Goal: Transaction & Acquisition: Book appointment/travel/reservation

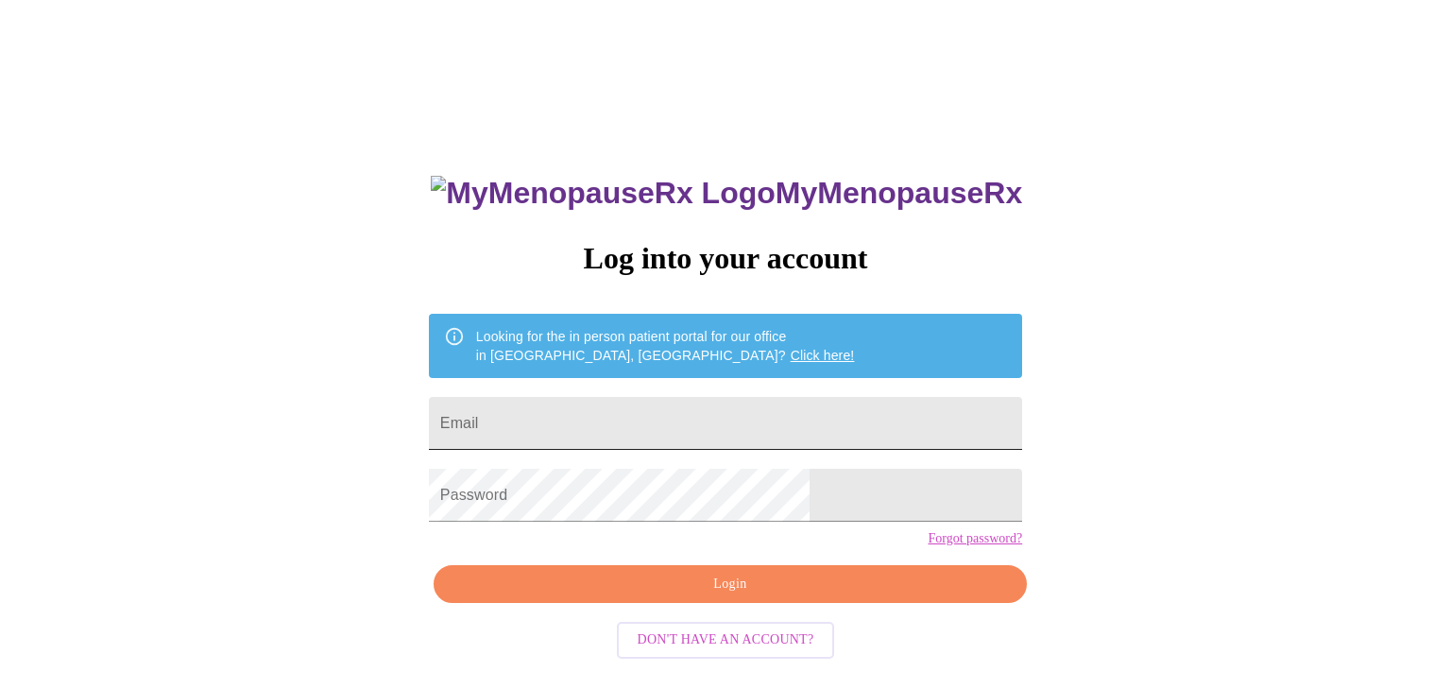
click at [729, 414] on input "Email" at bounding box center [725, 423] width 593 height 53
type input "[EMAIL_ADDRESS][DOMAIN_NAME]"
click at [719, 596] on span "Login" at bounding box center [730, 585] width 550 height 24
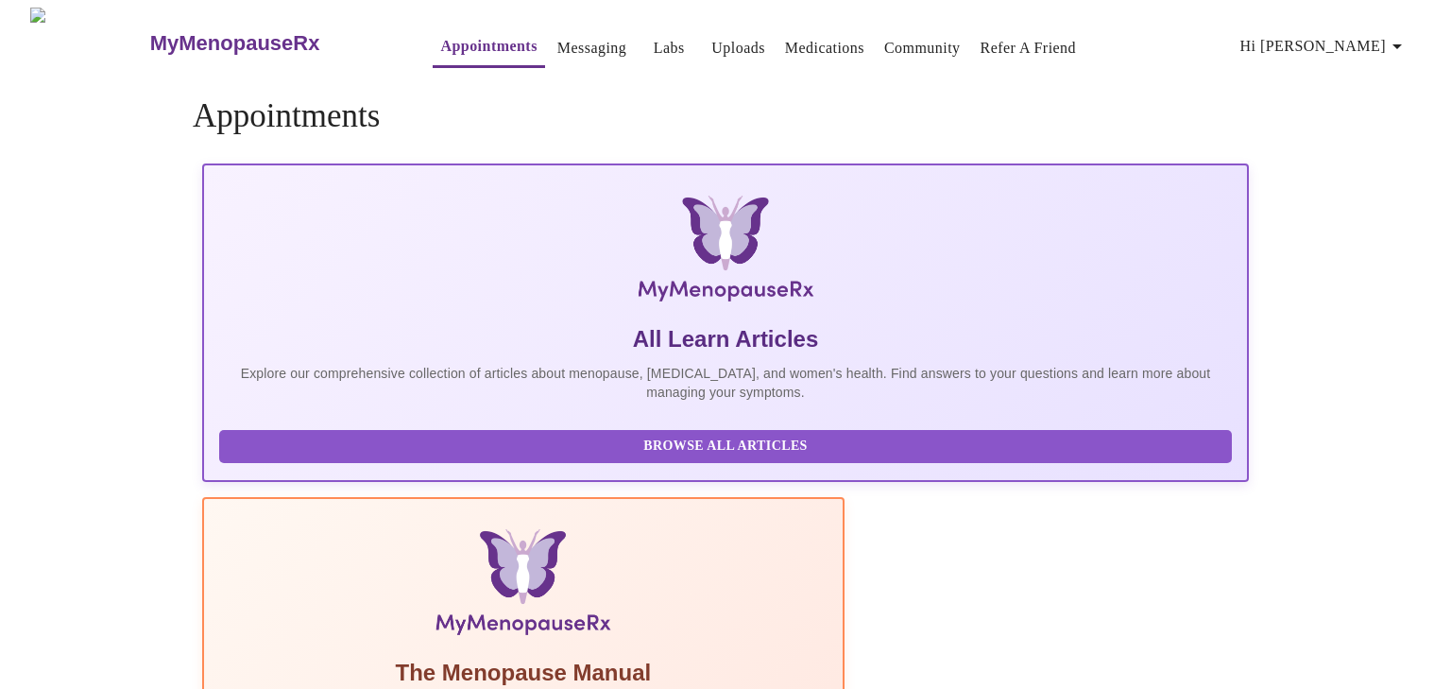
click at [1330, 35] on span "Hi [PERSON_NAME]" at bounding box center [1325, 46] width 168 height 26
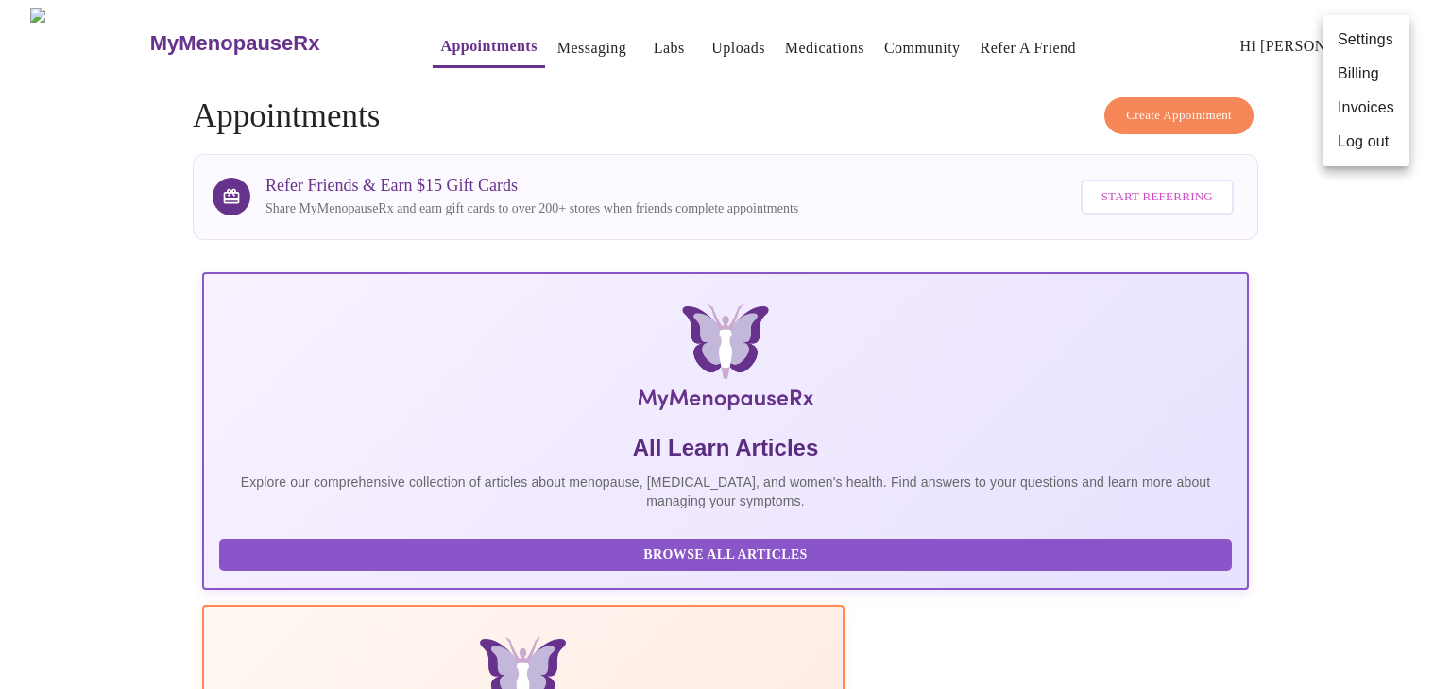
click at [1169, 110] on div at bounding box center [725, 344] width 1451 height 689
click at [1404, 42] on icon "button" at bounding box center [1397, 46] width 23 height 23
click at [1404, 42] on li "Settings" at bounding box center [1366, 40] width 87 height 34
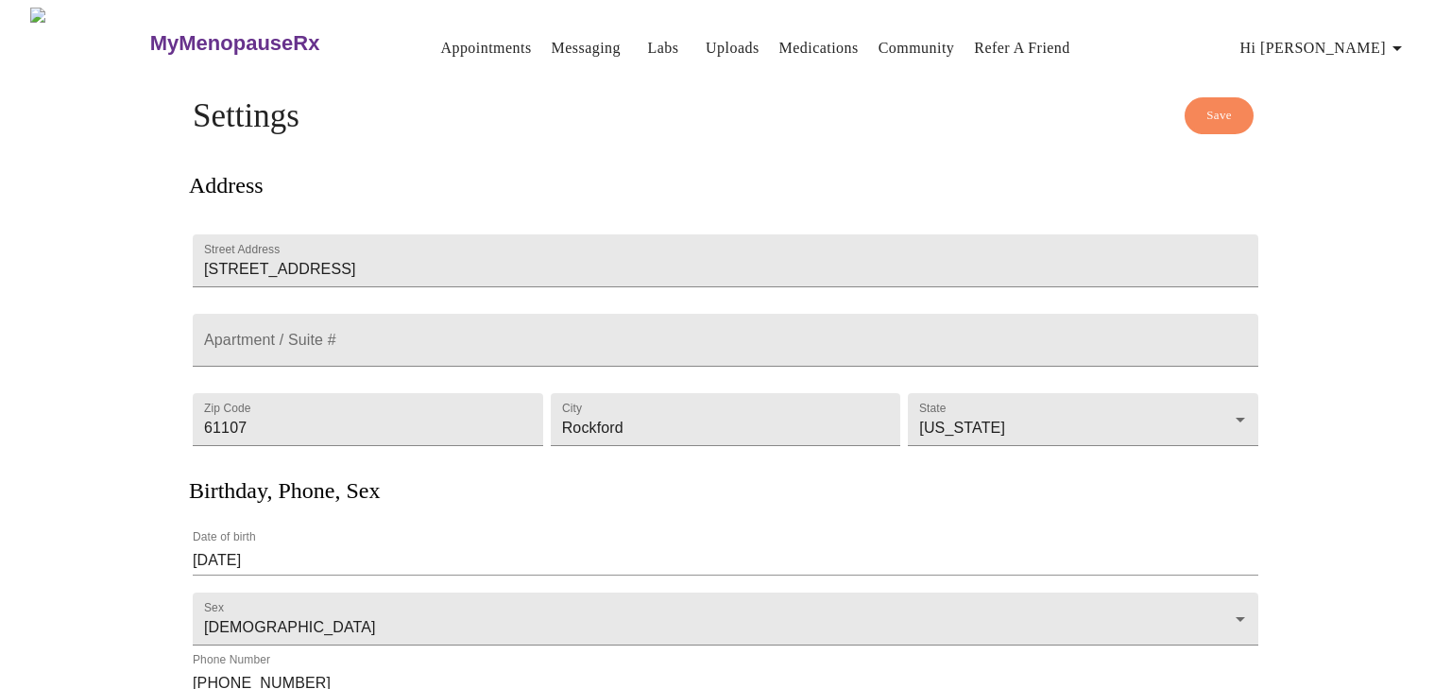
scroll to position [2, 0]
click at [1201, 108] on button "Save" at bounding box center [1219, 113] width 69 height 37
click at [1215, 109] on span "Save" at bounding box center [1220, 114] width 26 height 22
click at [440, 45] on link "Appointments" at bounding box center [485, 46] width 91 height 26
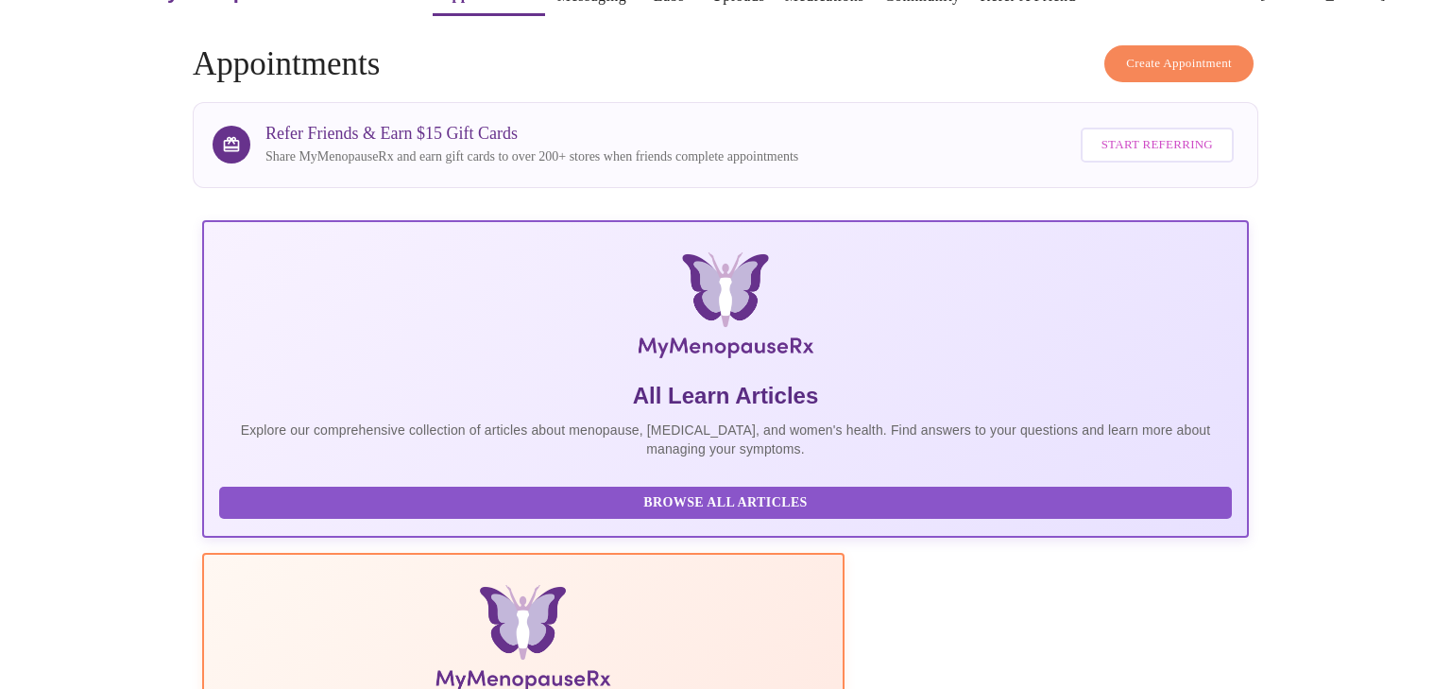
scroll to position [54, 0]
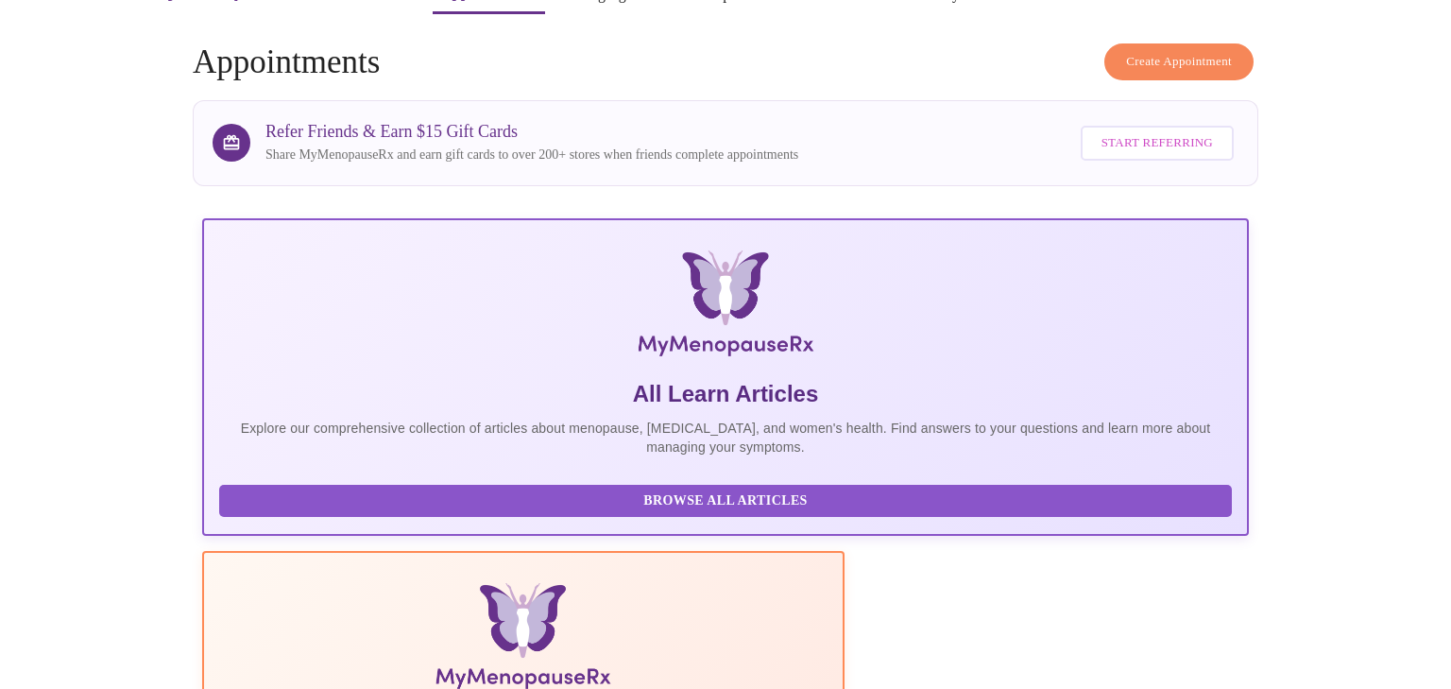
click at [1143, 54] on span "Create Appointment" at bounding box center [1179, 62] width 106 height 22
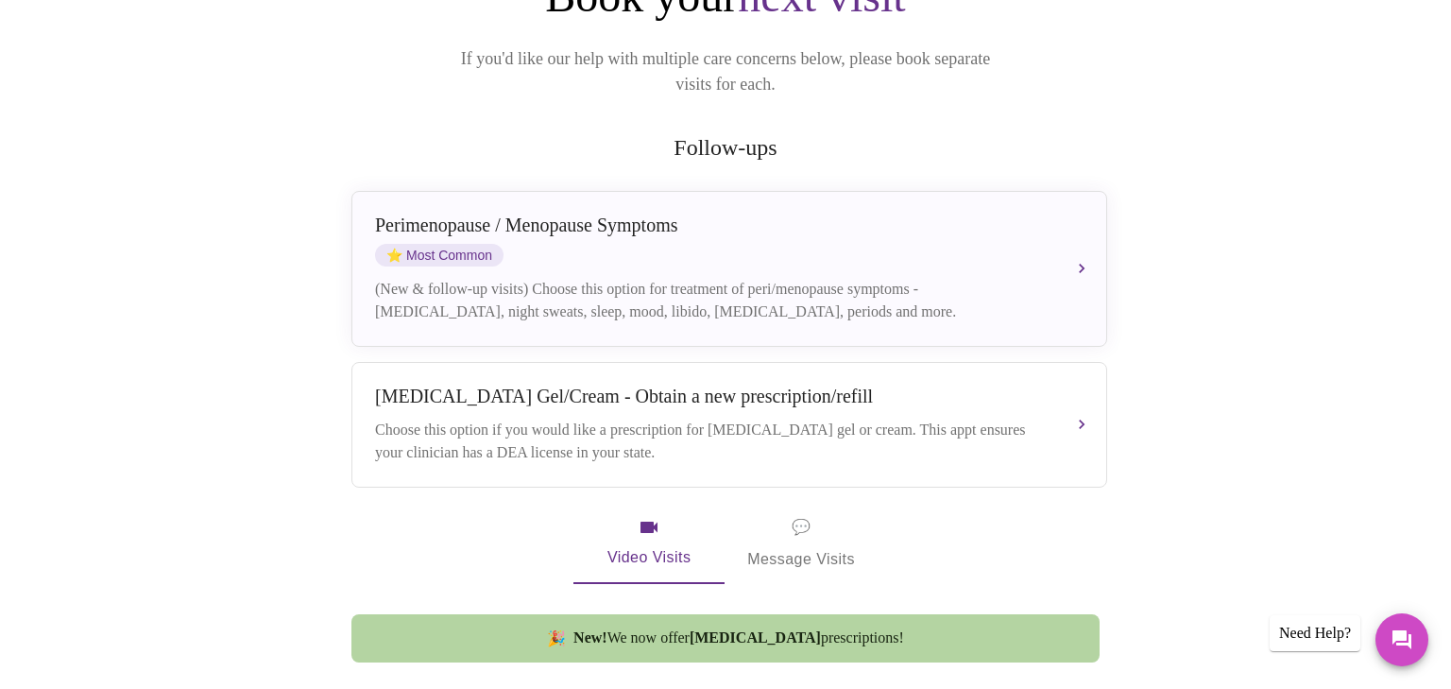
scroll to position [254, 0]
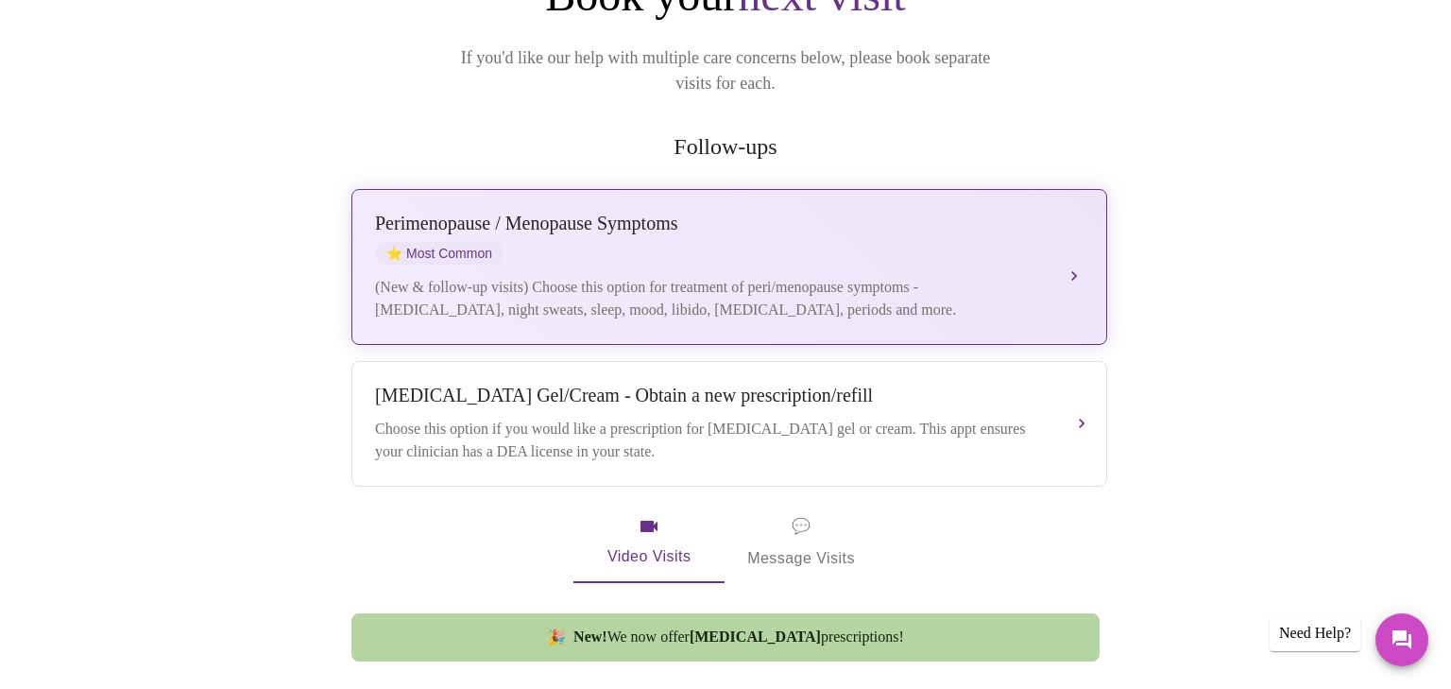
click at [815, 214] on div "[MEDICAL_DATA] / Menopause Symptoms ⭐ Most Common" at bounding box center [710, 239] width 671 height 52
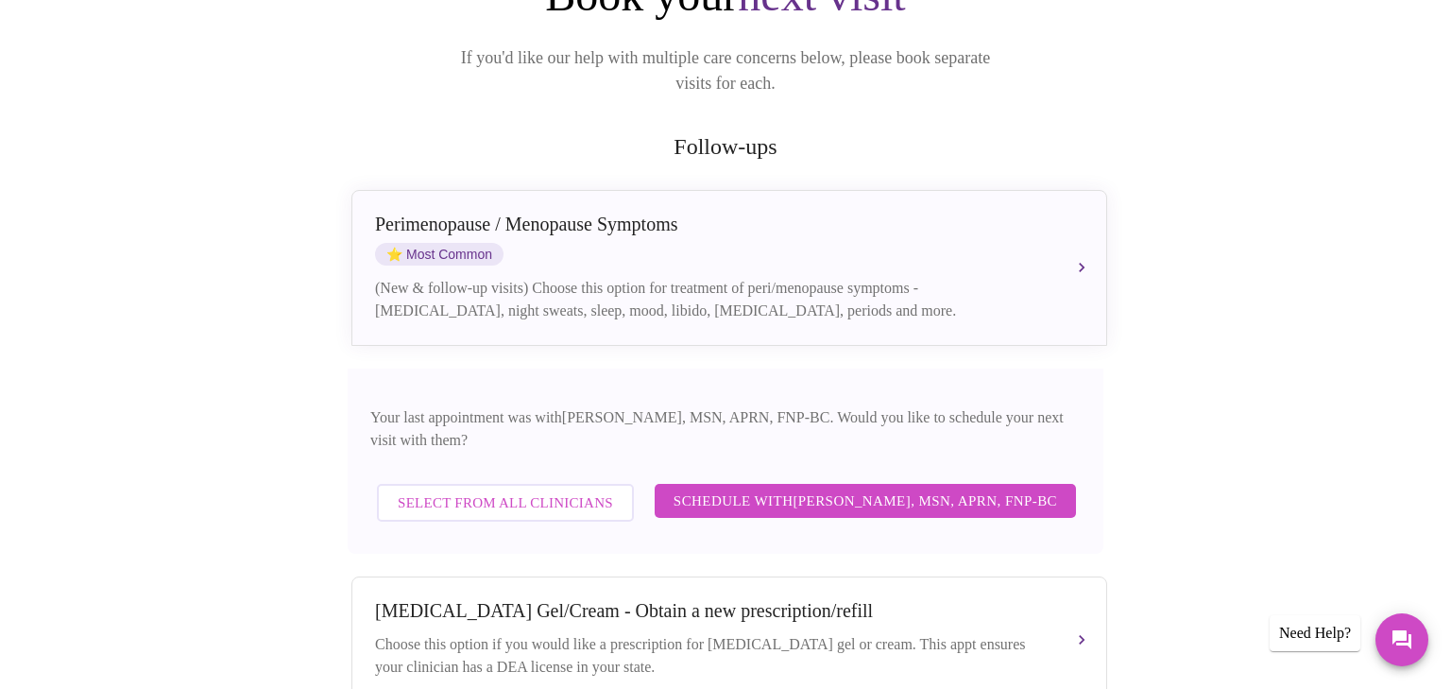
click at [788, 488] on span "Schedule with [PERSON_NAME], MSN, APRN, FNP-BC" at bounding box center [866, 500] width 384 height 25
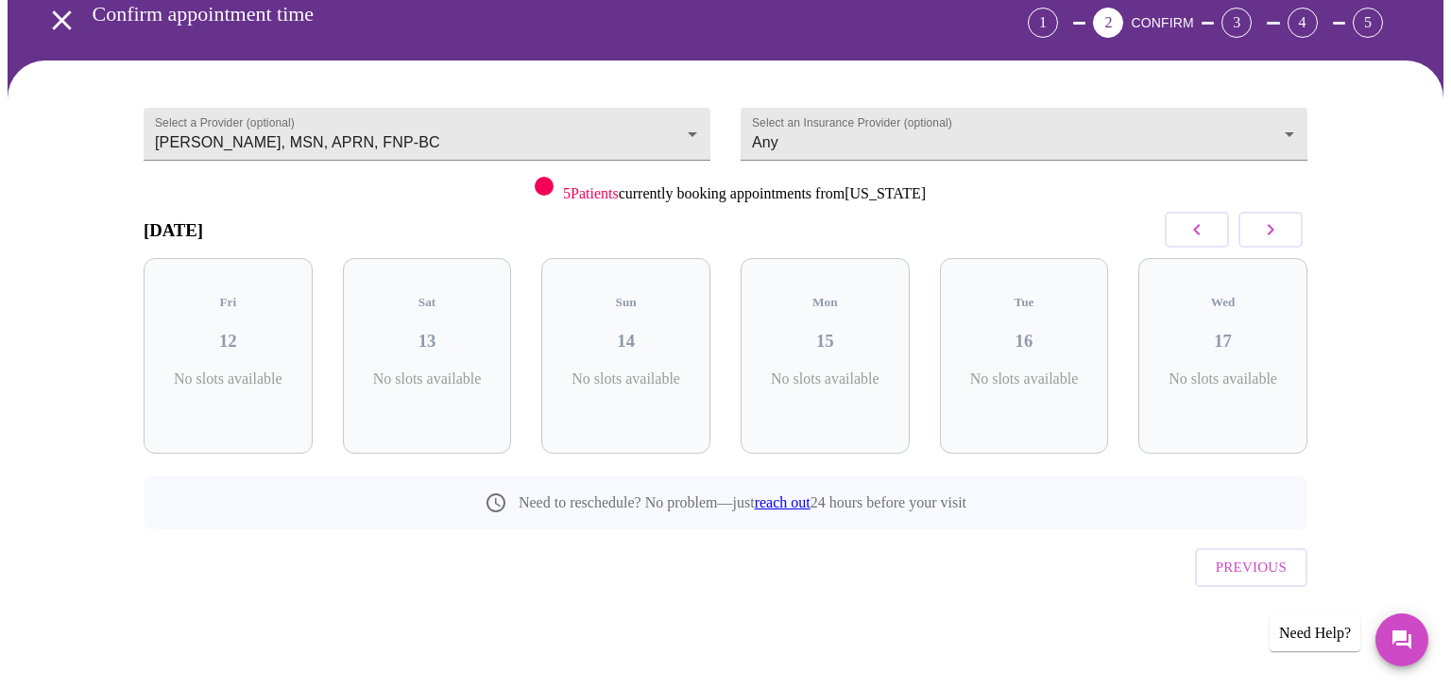
scroll to position [53, 0]
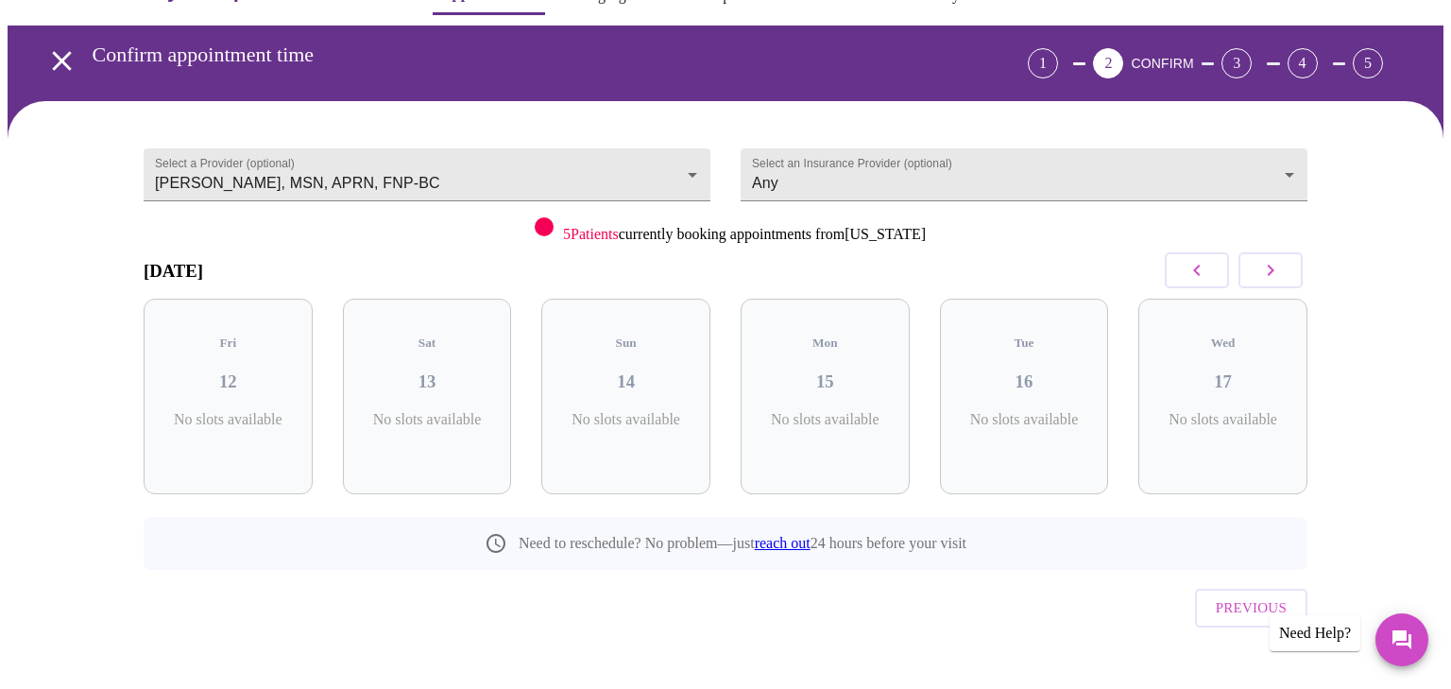
click at [1255, 274] on button "button" at bounding box center [1271, 270] width 64 height 36
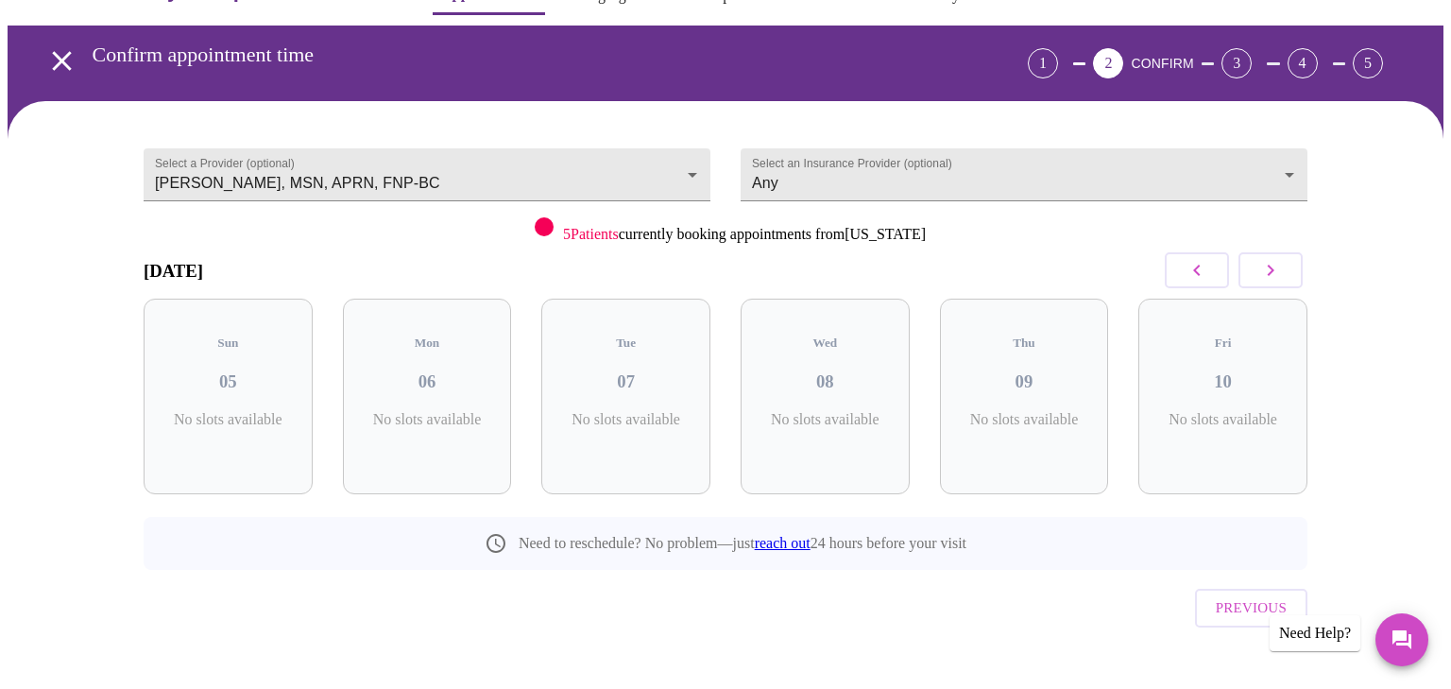
click at [1255, 274] on button "button" at bounding box center [1271, 270] width 64 height 36
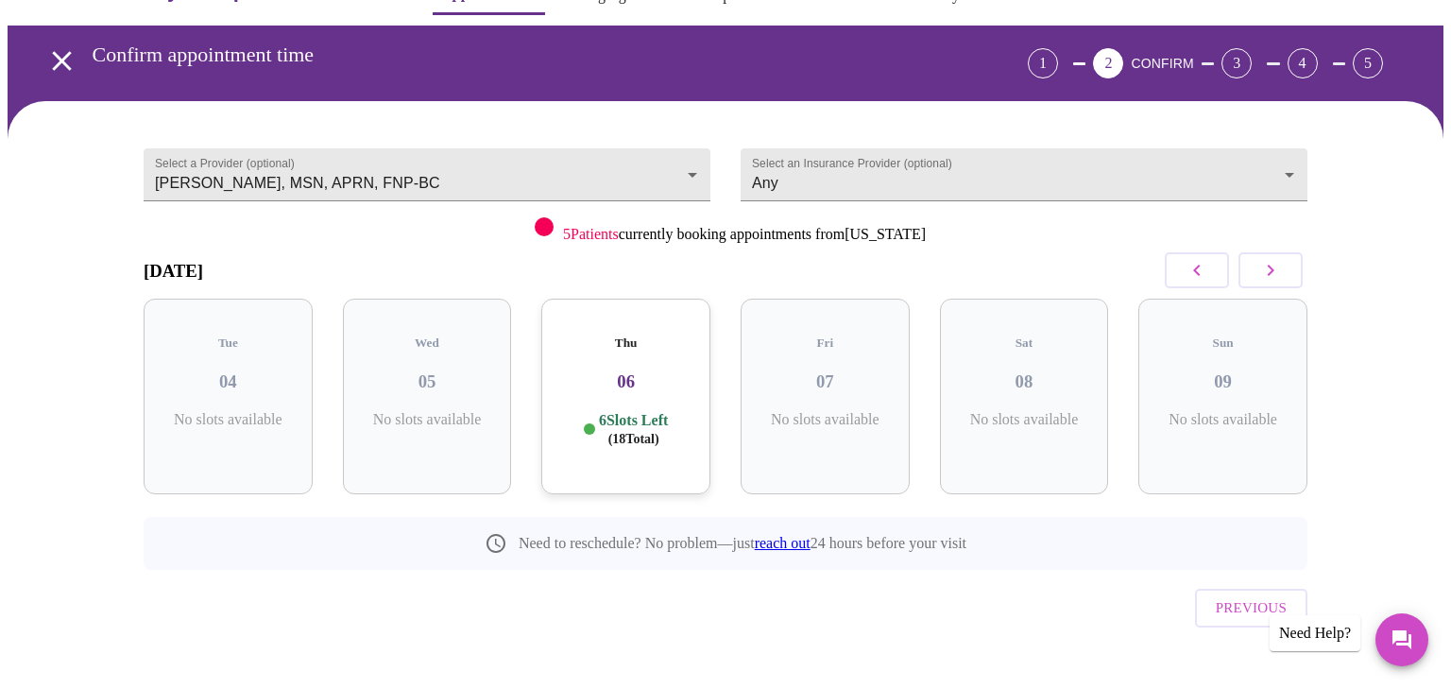
click at [1255, 274] on button "button" at bounding box center [1271, 270] width 64 height 36
click at [1213, 268] on button "button" at bounding box center [1197, 270] width 64 height 36
click at [1020, 371] on h3 "20" at bounding box center [1024, 381] width 139 height 21
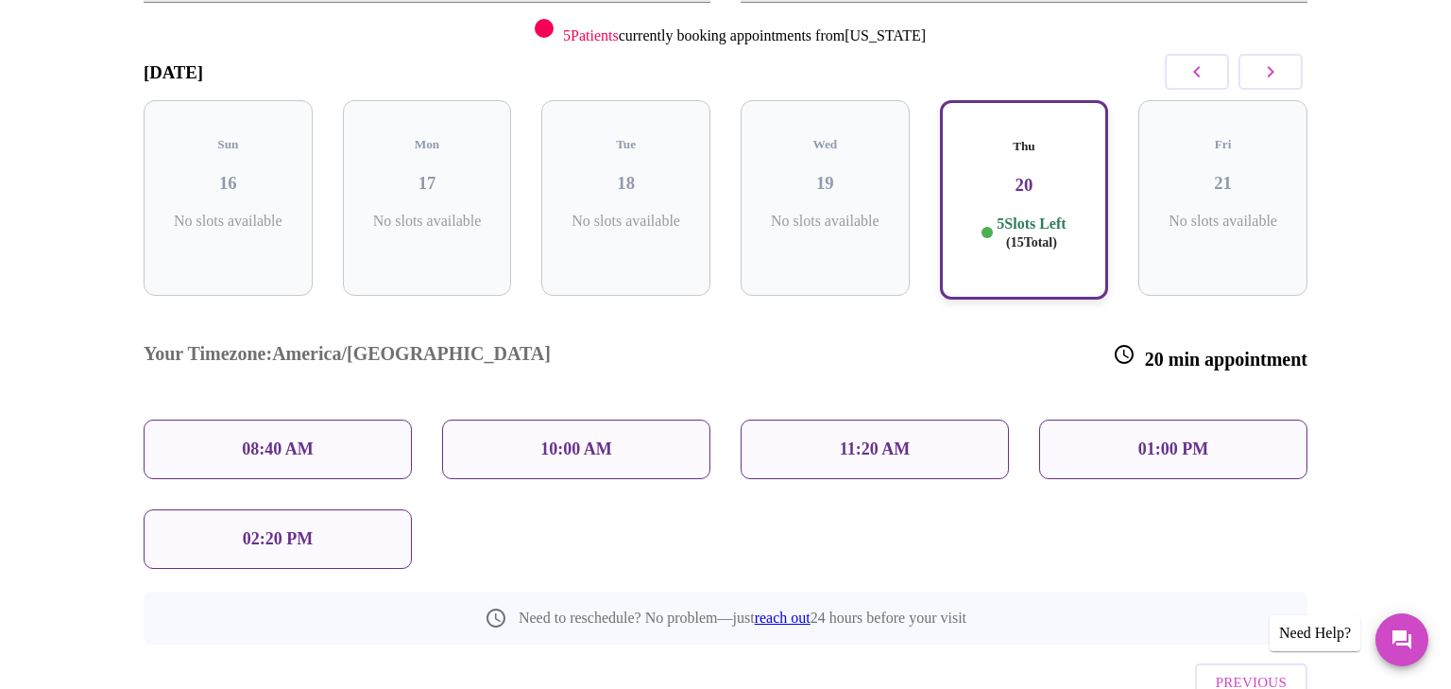
scroll to position [299, 0]
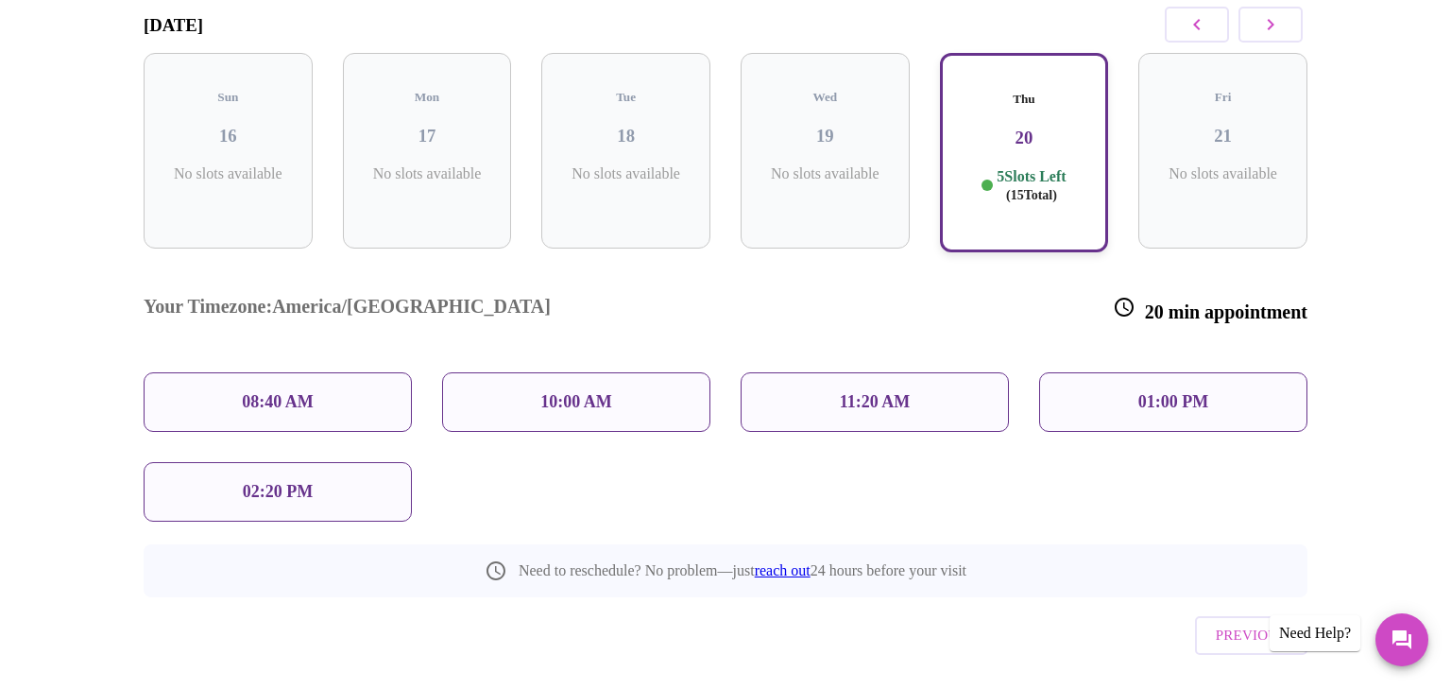
click at [357, 462] on div "02:20 PM" at bounding box center [278, 492] width 268 height 60
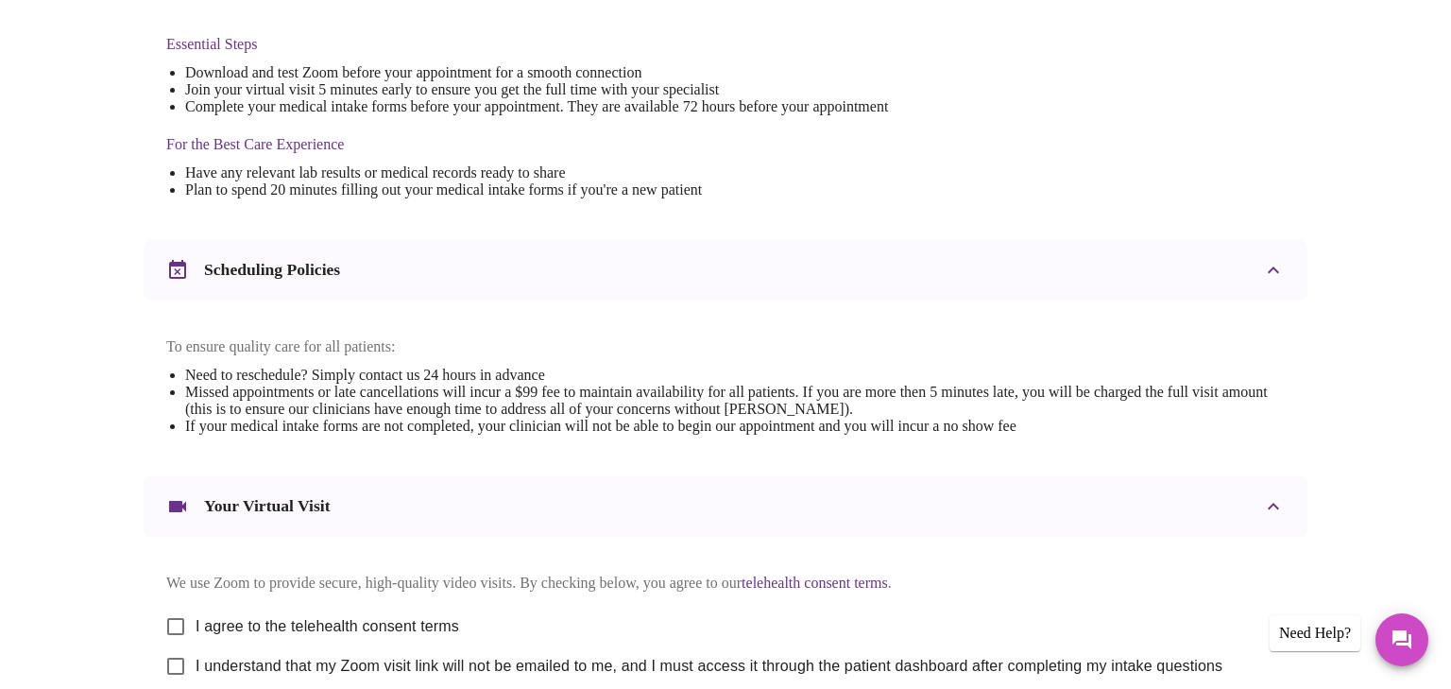
scroll to position [680, 0]
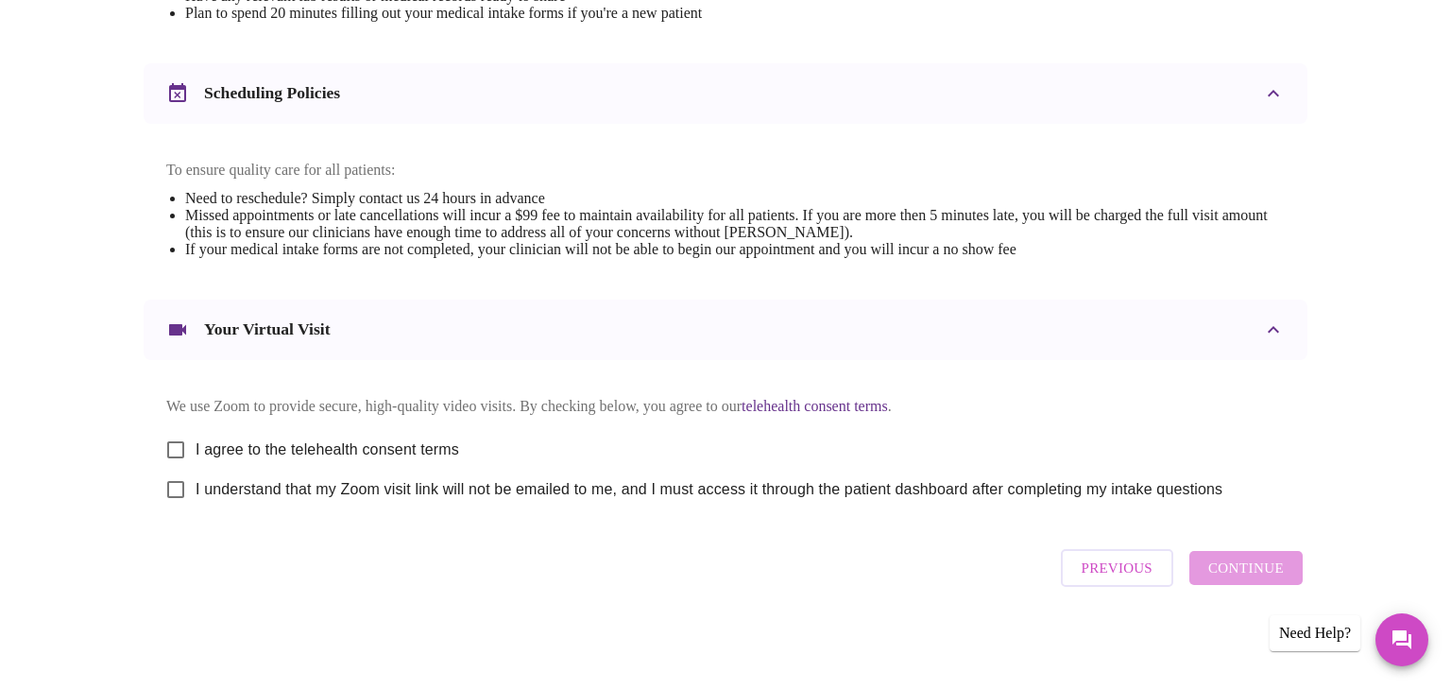
click at [160, 454] on input "I agree to the telehealth consent terms" at bounding box center [176, 450] width 40 height 40
checkbox input "true"
click at [163, 490] on input "I understand that my Zoom visit link will not be emailed to me, and I must acce…" at bounding box center [176, 490] width 40 height 40
checkbox input "true"
click at [1240, 580] on span "Continue" at bounding box center [1246, 568] width 76 height 25
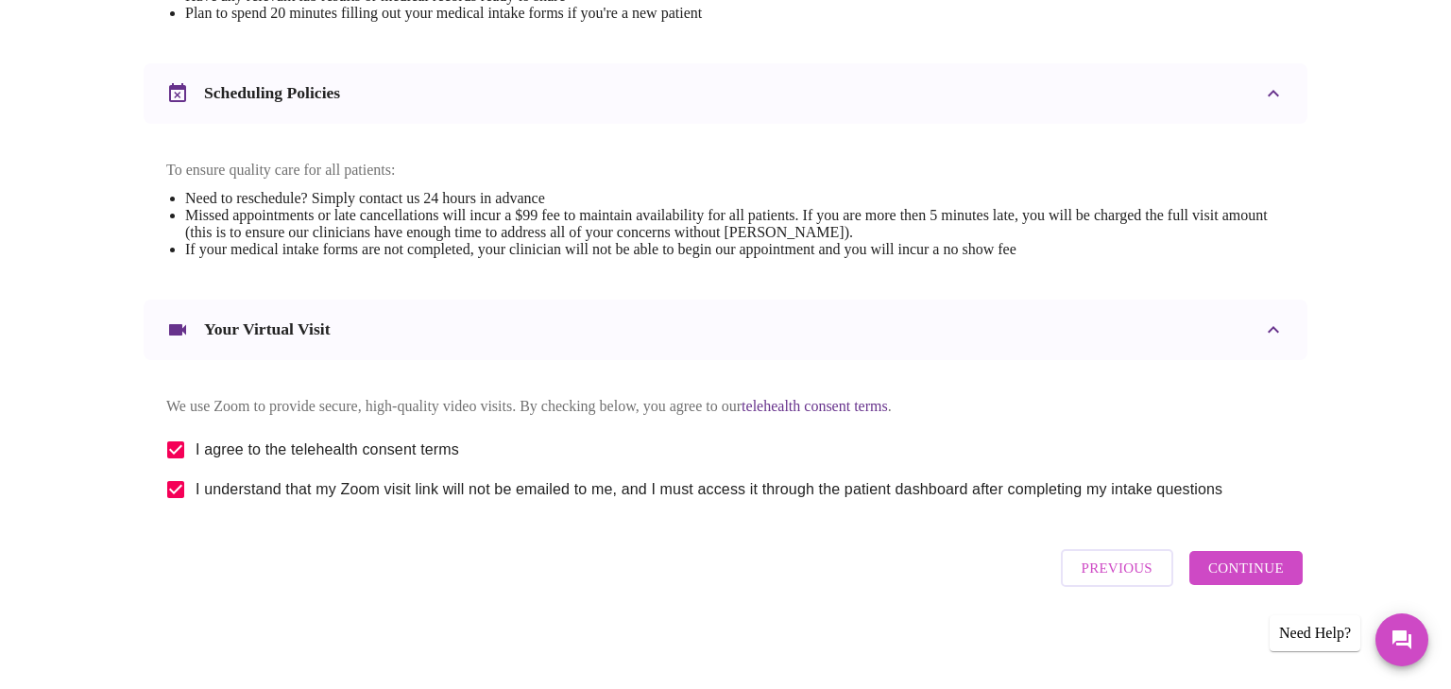
scroll to position [114, 0]
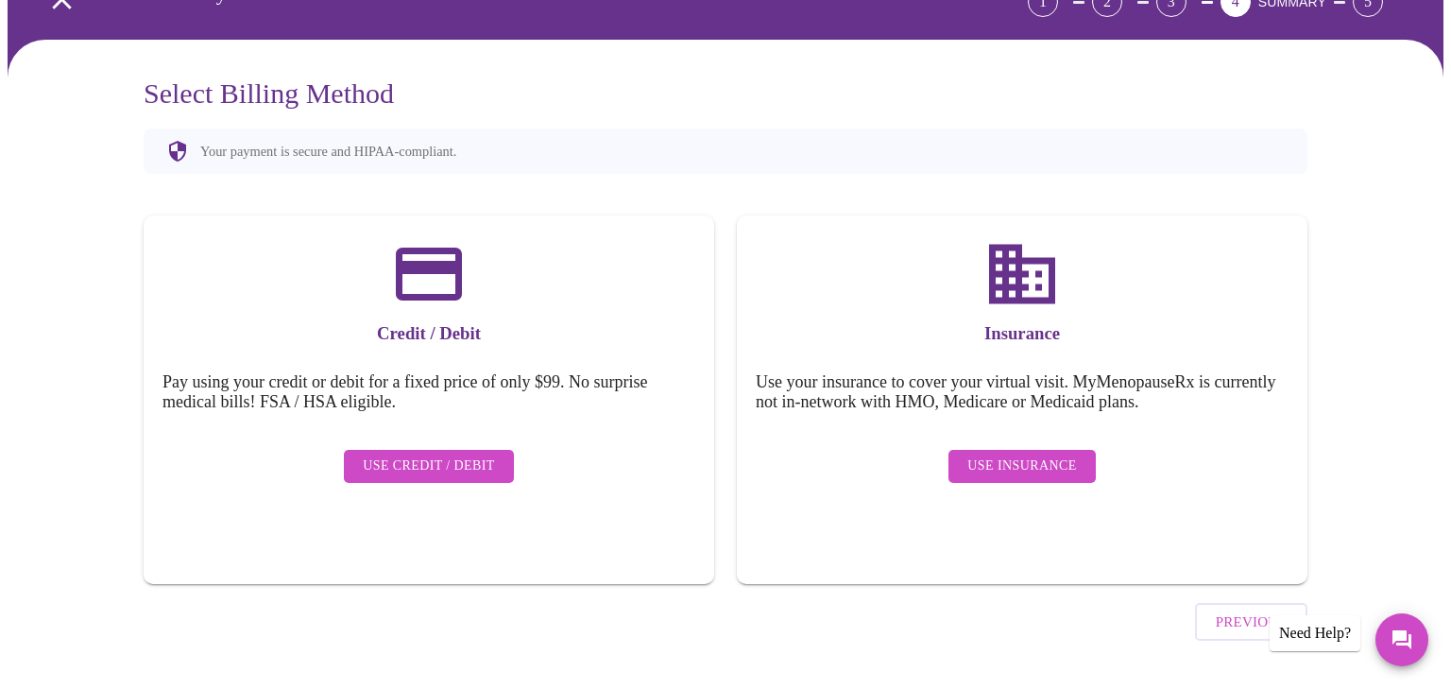
click at [1012, 456] on span "Use Insurance" at bounding box center [1022, 466] width 109 height 24
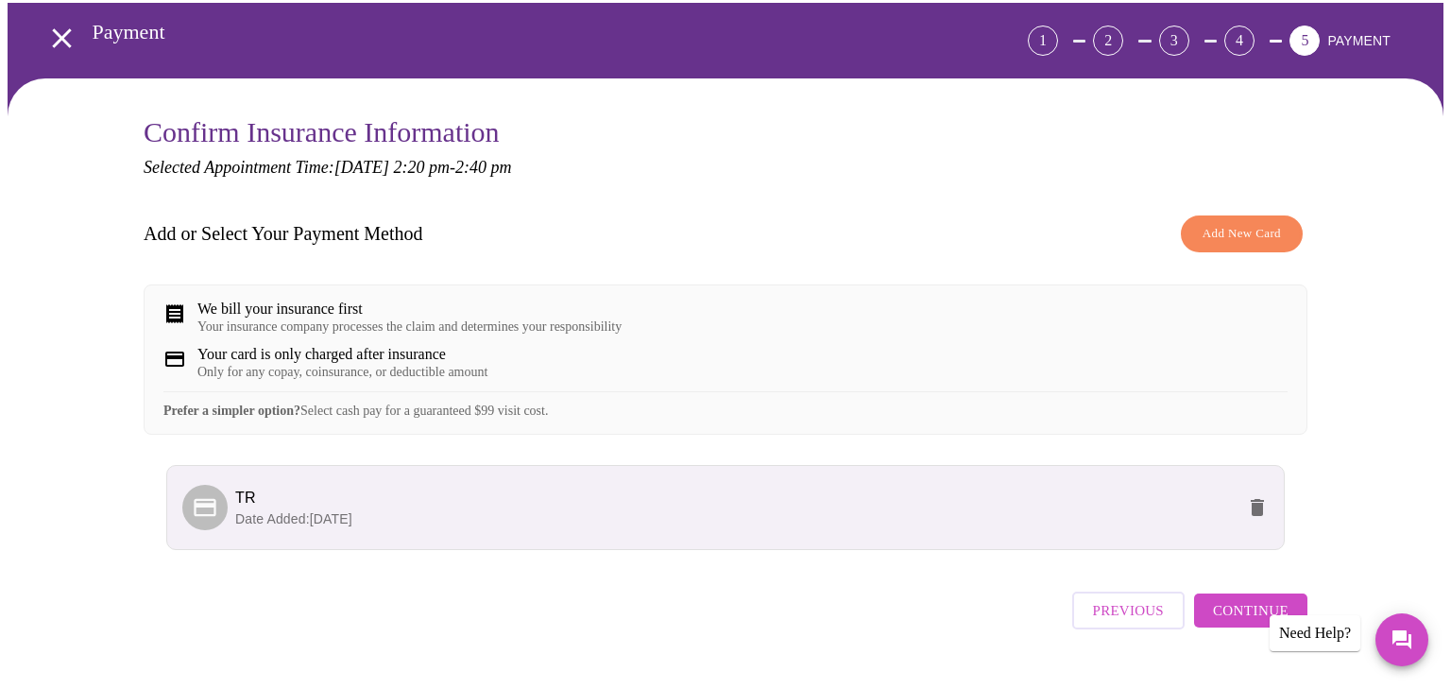
scroll to position [131, 0]
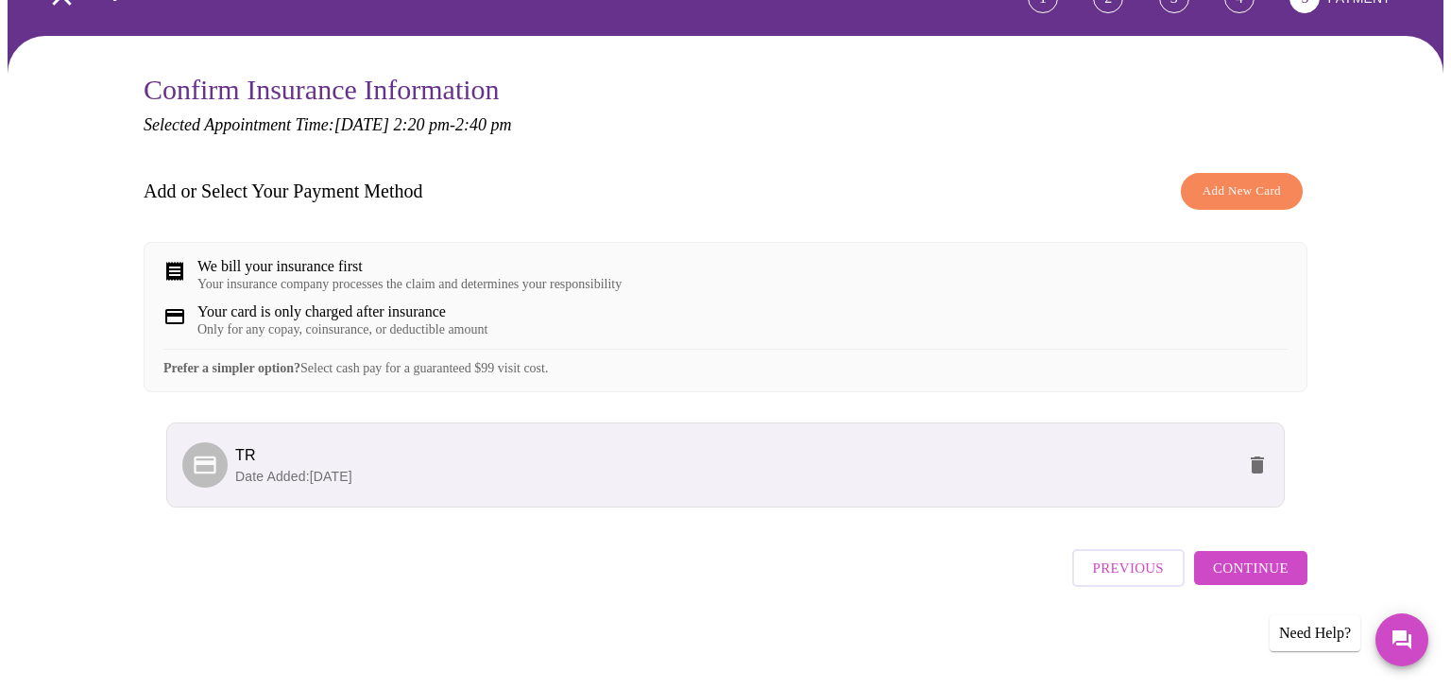
click at [1262, 574] on span "Continue" at bounding box center [1251, 568] width 76 height 25
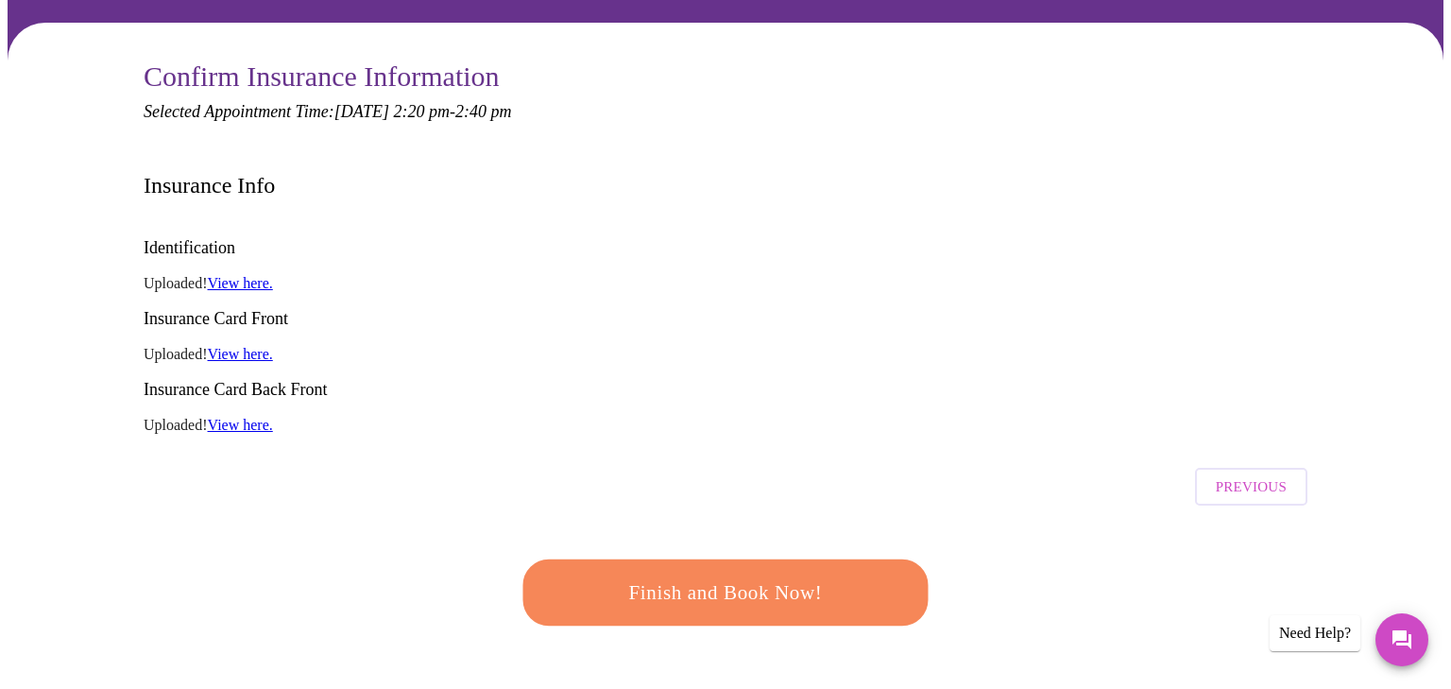
click at [682, 575] on span "Finish and Book Now!" at bounding box center [726, 592] width 350 height 35
